Goal: Find contact information: Find contact information

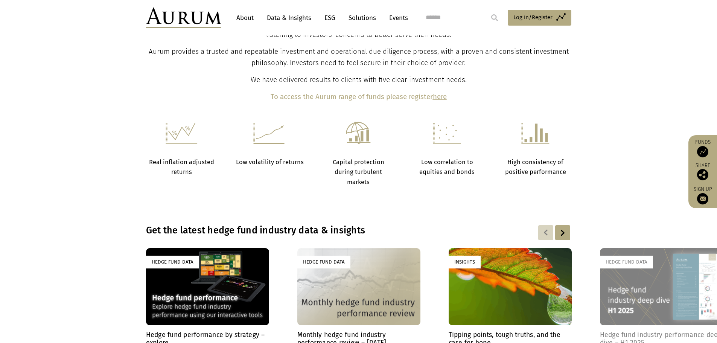
scroll to position [263, 0]
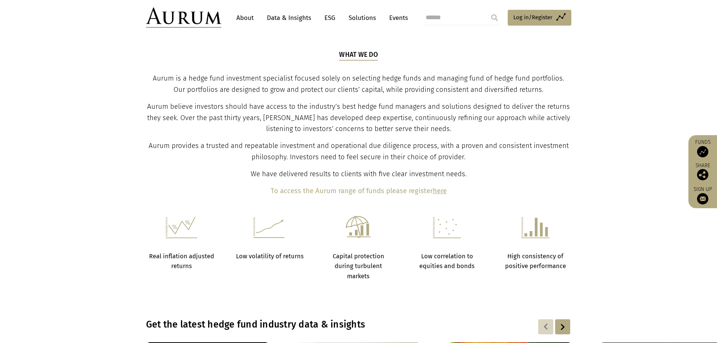
click at [239, 17] on link "About" at bounding box center [245, 18] width 25 height 14
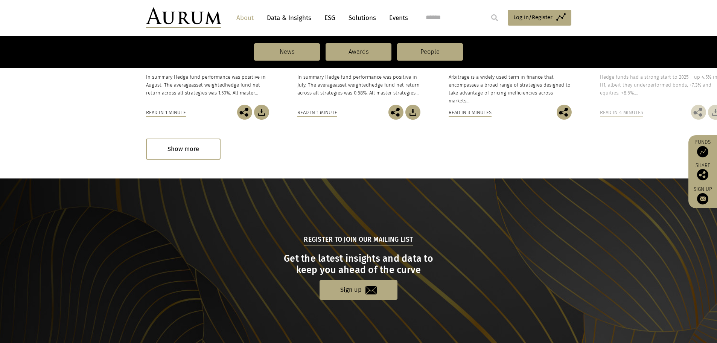
scroll to position [780, 0]
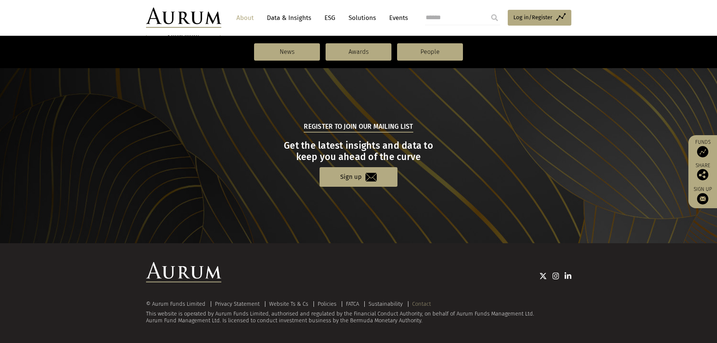
click at [421, 304] on link "Contact" at bounding box center [421, 303] width 19 height 7
